Goal: Transaction & Acquisition: Purchase product/service

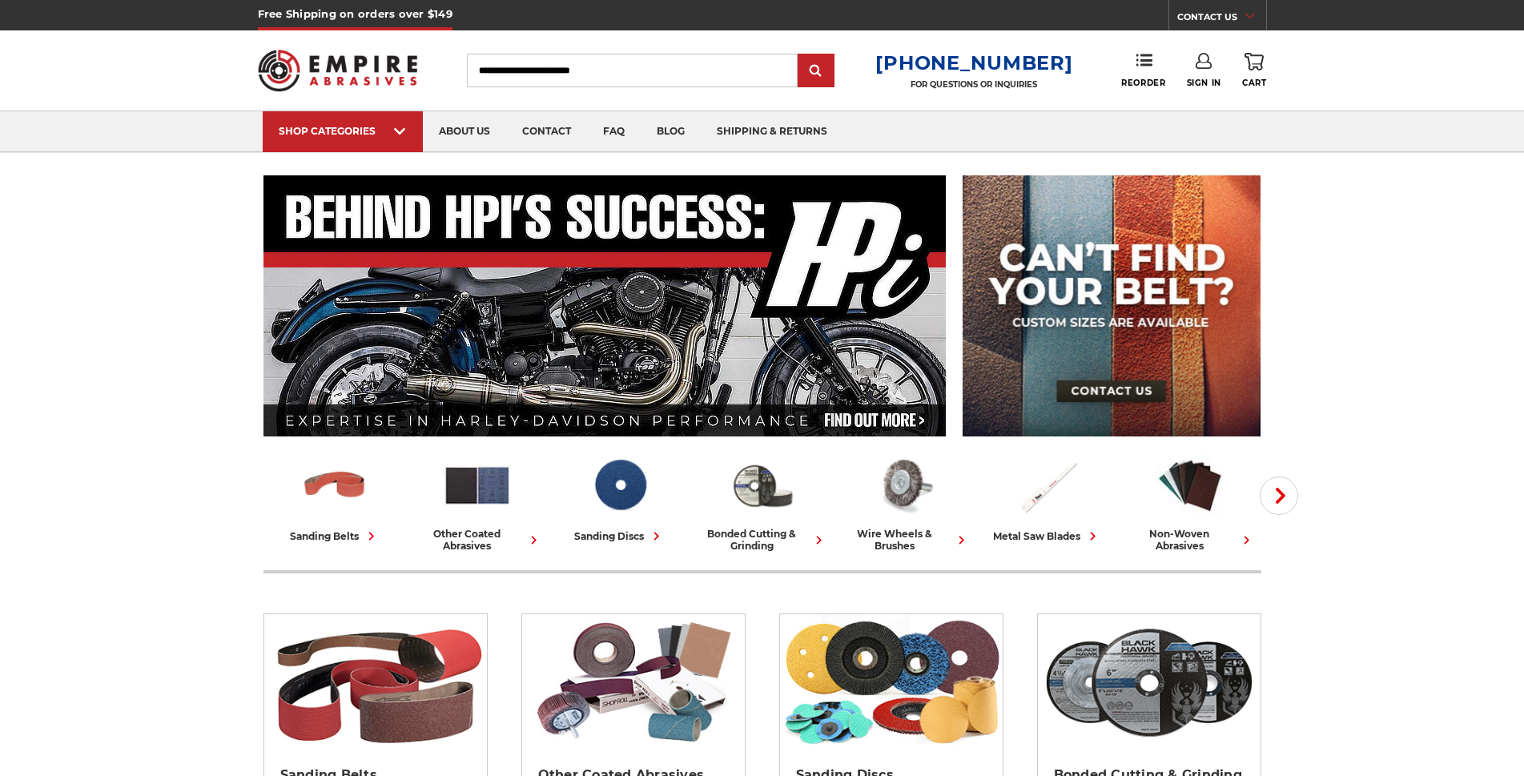
click at [553, 68] on input "Search" at bounding box center [632, 71] width 331 height 34
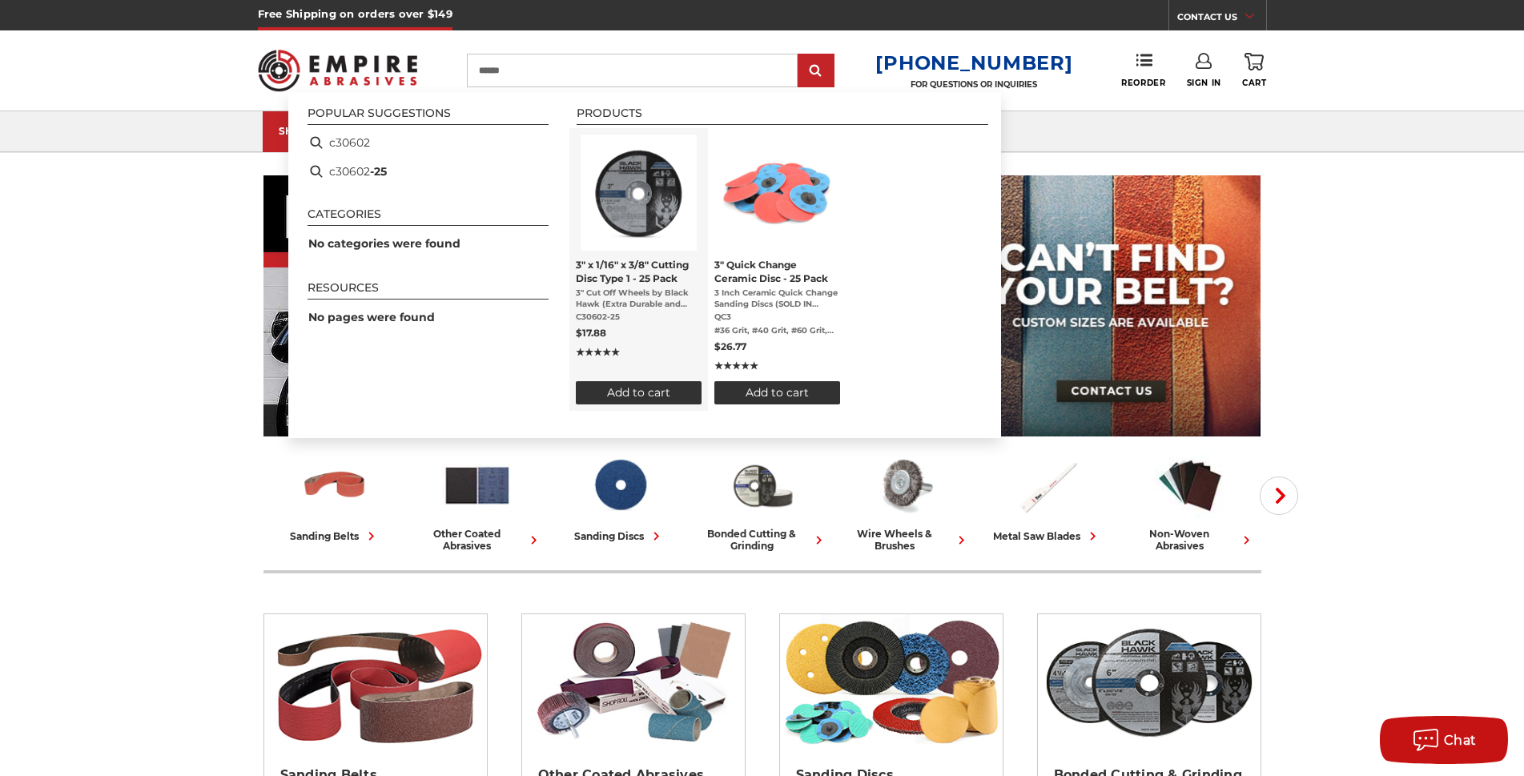
type input "******"
click at [614, 279] on span "3" x 1/16" x 3/8" Cutting Disc Type 1 - 25 Pack" at bounding box center [639, 271] width 126 height 27
